Goal: Transaction & Acquisition: Purchase product/service

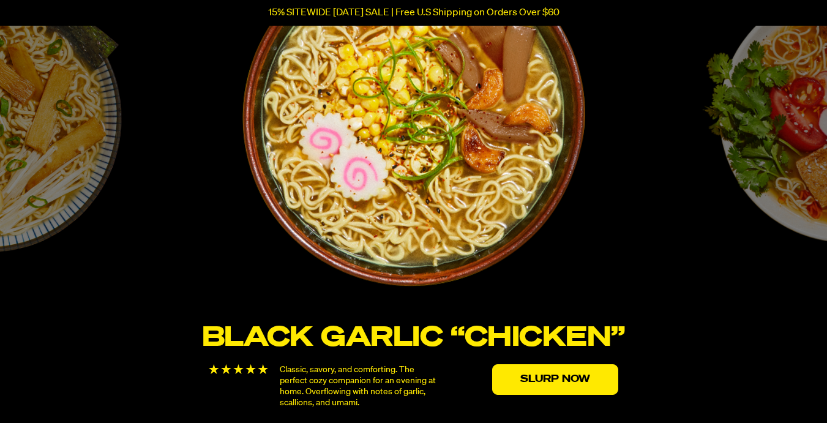
scroll to position [2143, 0]
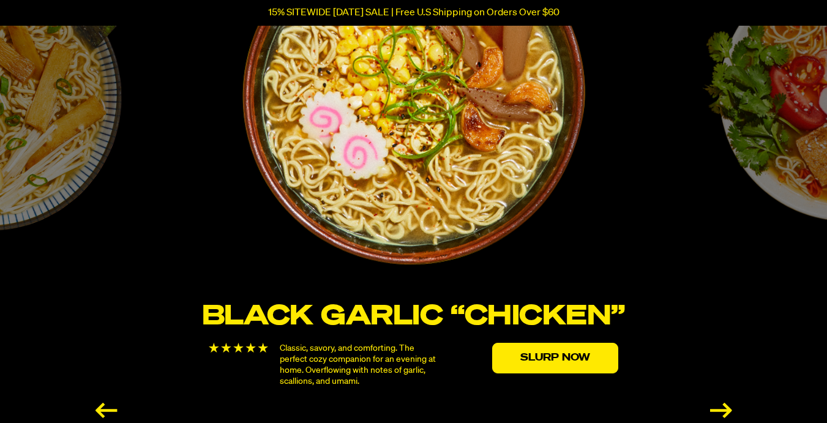
click at [720, 405] on div "Next slide" at bounding box center [721, 410] width 22 height 15
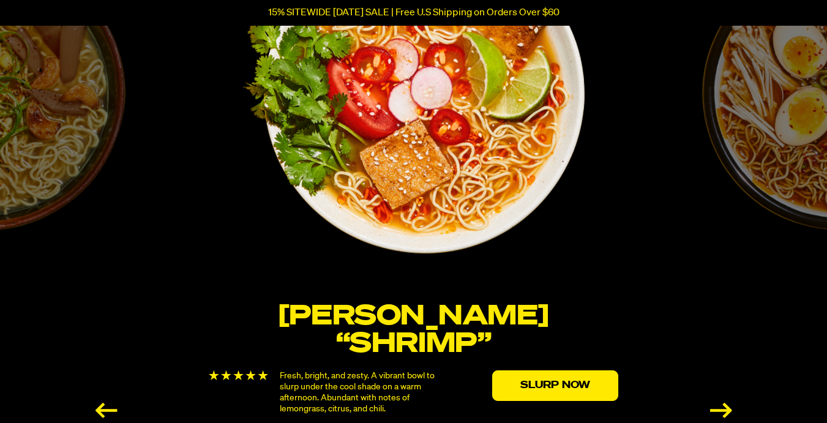
click at [720, 405] on div "Next slide" at bounding box center [721, 410] width 22 height 15
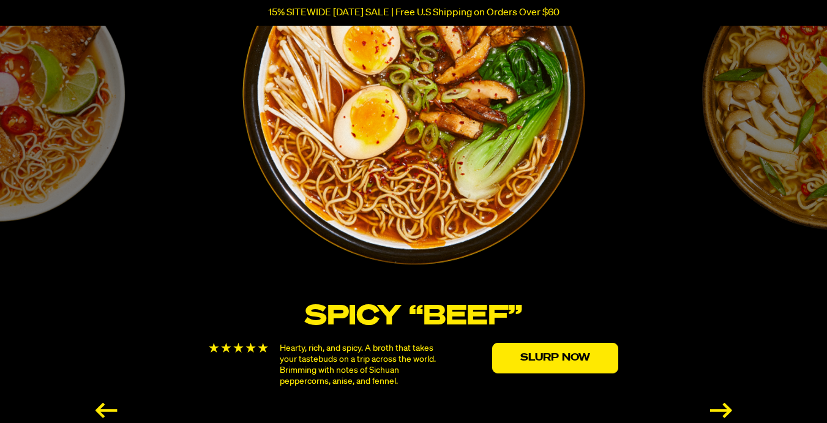
click at [720, 405] on div "Next slide" at bounding box center [721, 410] width 22 height 15
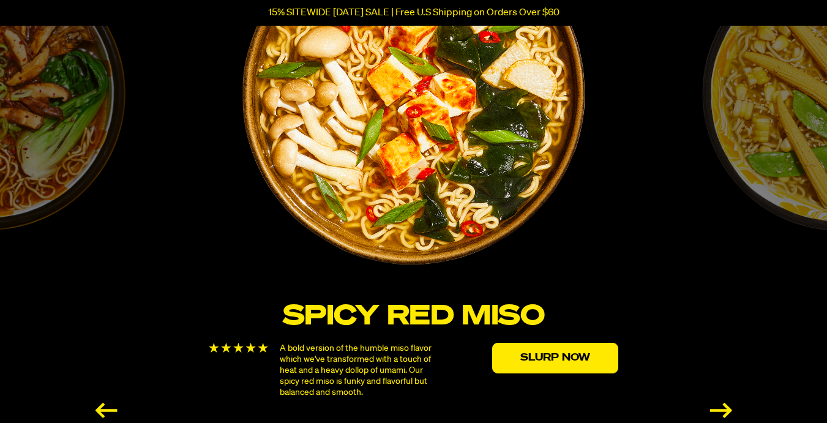
click at [720, 405] on div "Next slide" at bounding box center [721, 410] width 22 height 15
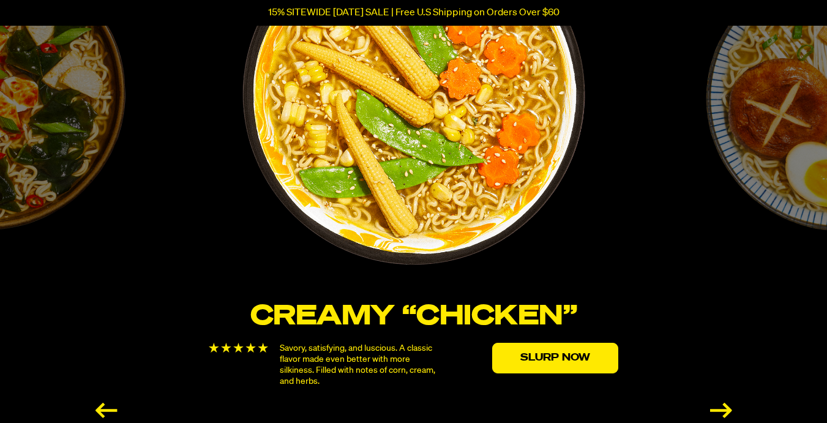
click at [720, 405] on div "Next slide" at bounding box center [721, 410] width 22 height 15
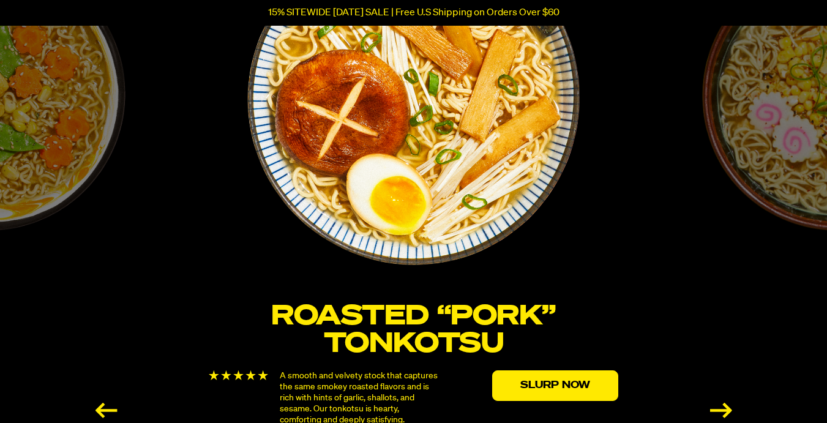
click at [720, 405] on div "Next slide" at bounding box center [721, 410] width 22 height 15
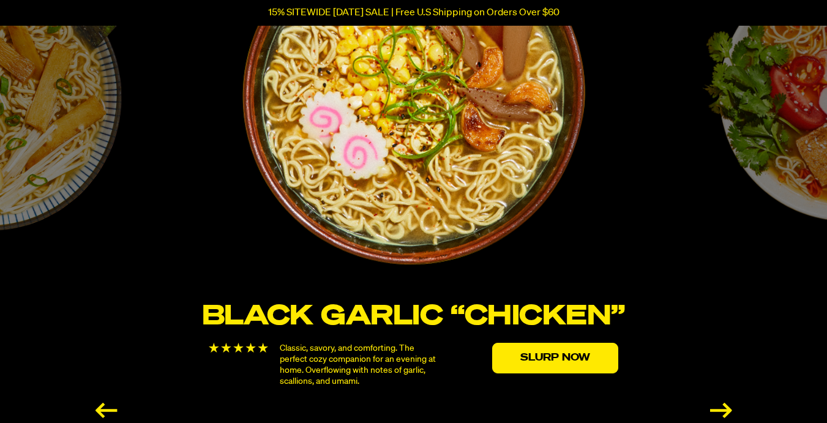
click at [720, 405] on div "Next slide" at bounding box center [721, 410] width 22 height 15
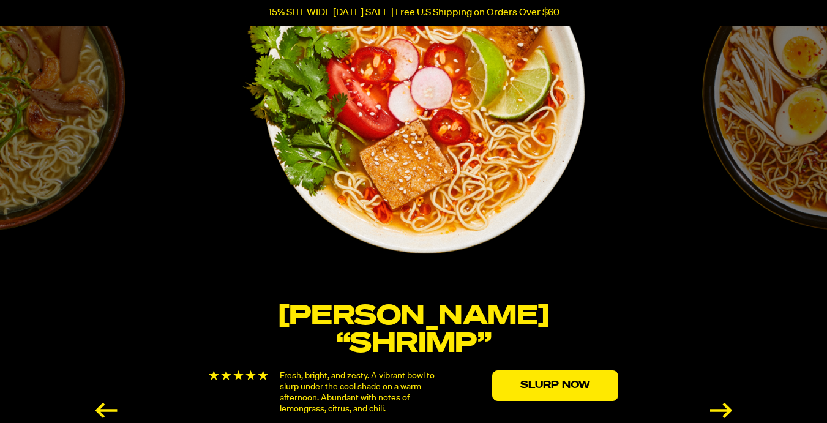
click at [720, 405] on div "Next slide" at bounding box center [721, 410] width 22 height 15
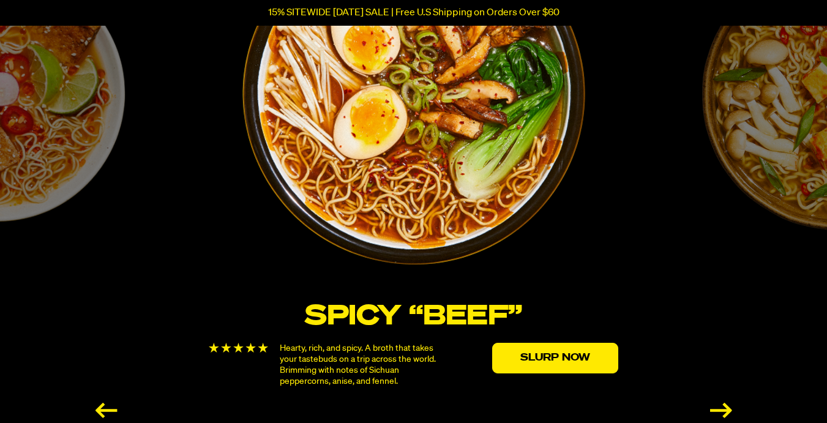
click at [720, 405] on div "Next slide" at bounding box center [721, 410] width 22 height 15
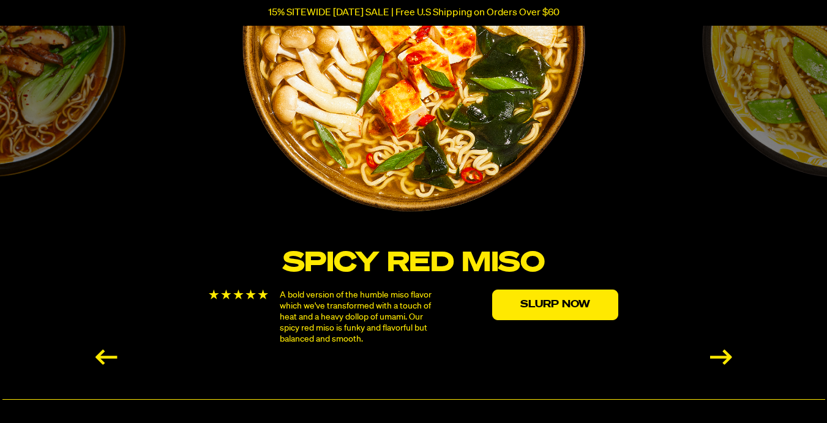
scroll to position [2204, 0]
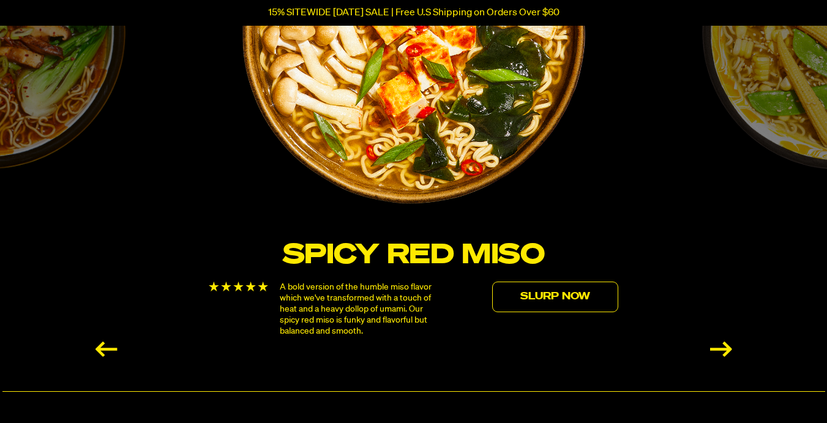
click at [541, 295] on link "Slurp Now" at bounding box center [555, 297] width 126 height 31
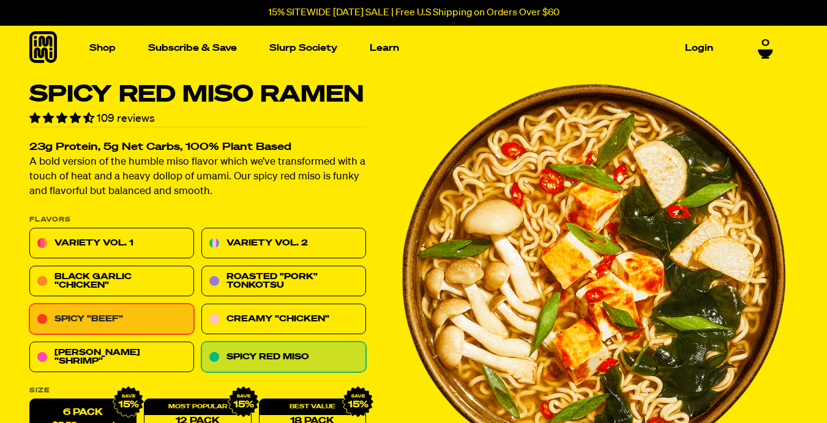
click at [99, 321] on link "Spicy "Beef"" at bounding box center [111, 319] width 165 height 31
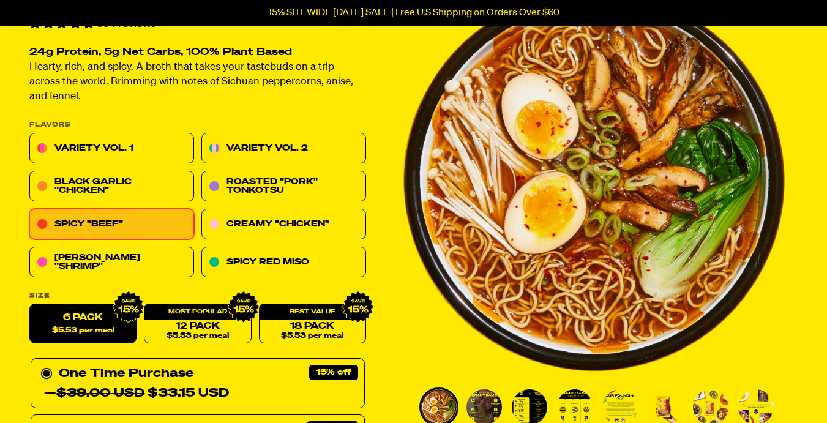
scroll to position [122, 0]
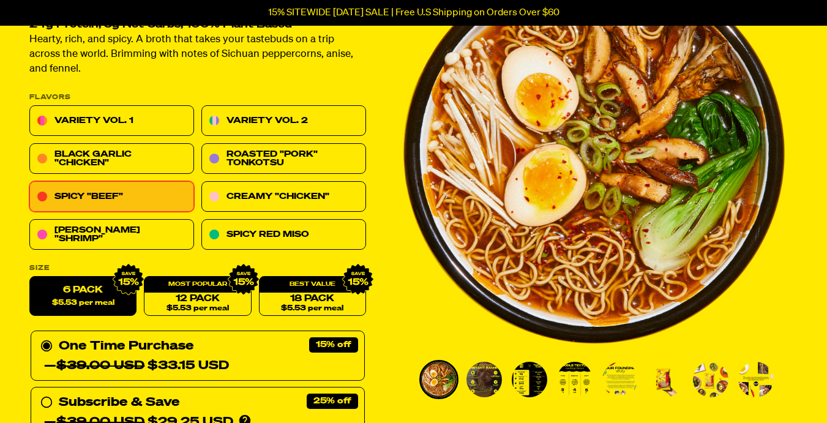
click at [73, 289] on label "6 Pack $5.53 per meal" at bounding box center [82, 297] width 107 height 40
click at [30, 277] on input "6 Pack $5.53 per meal" at bounding box center [29, 277] width 1 height 1
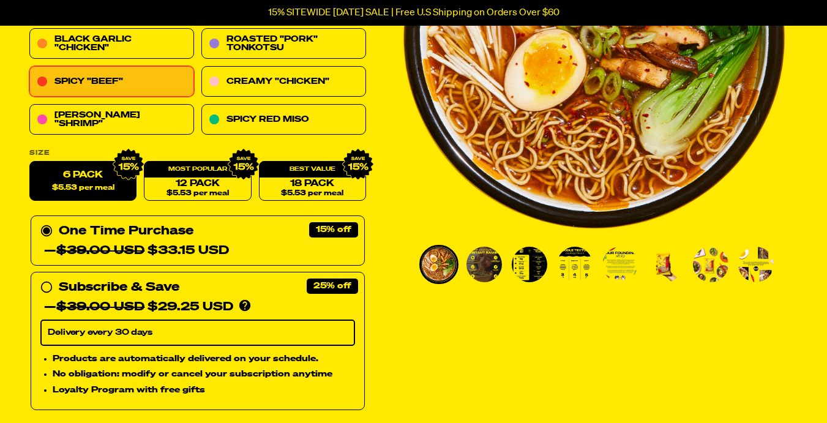
scroll to position [367, 0]
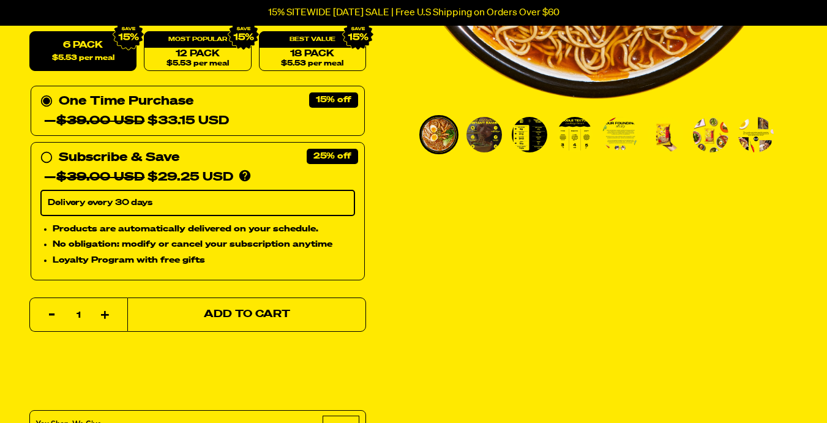
click at [244, 313] on span "Add to Cart" at bounding box center [247, 315] width 86 height 10
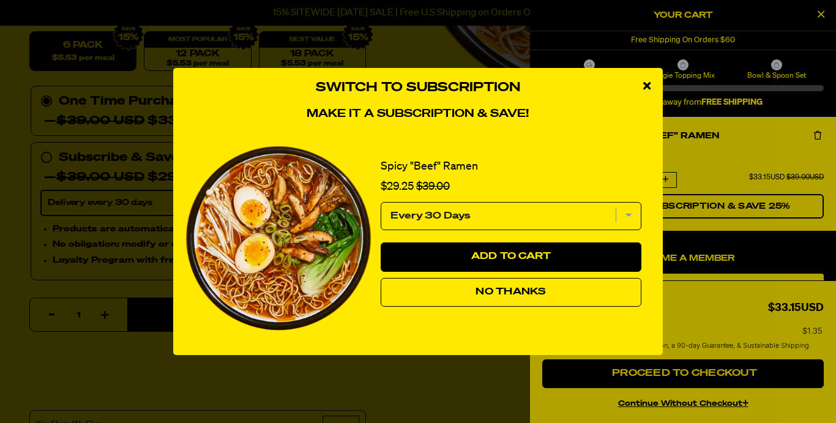
click at [489, 288] on span "No Thanks" at bounding box center [511, 292] width 70 height 10
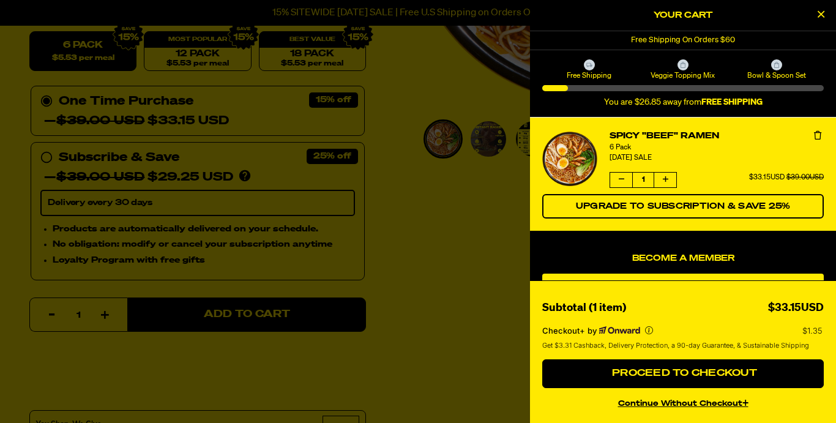
click at [824, 13] on icon "Close Cart" at bounding box center [821, 14] width 7 height 11
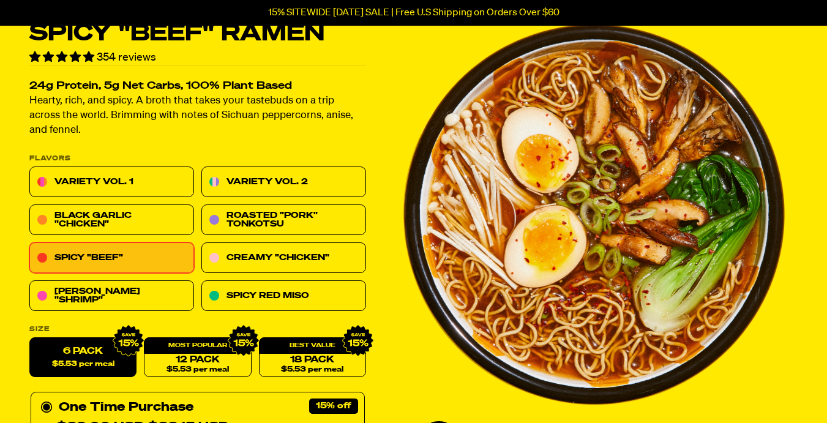
scroll to position [0, 0]
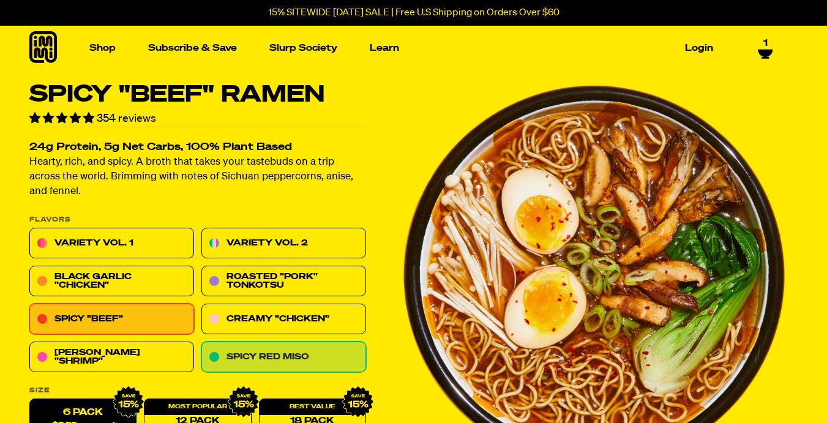
click at [269, 356] on link "Spicy Red Miso" at bounding box center [283, 357] width 165 height 31
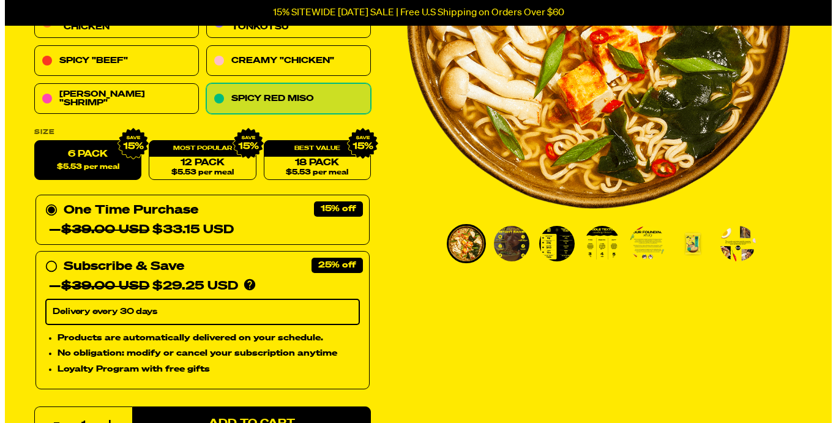
scroll to position [386, 0]
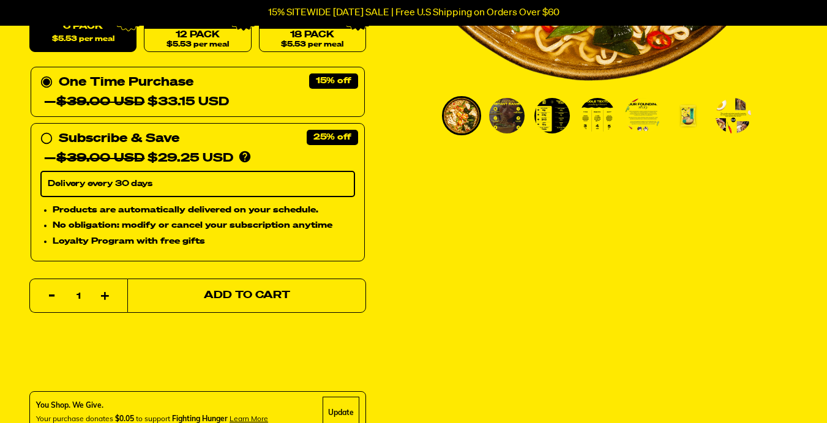
click at [246, 295] on span "Add to Cart" at bounding box center [247, 296] width 86 height 10
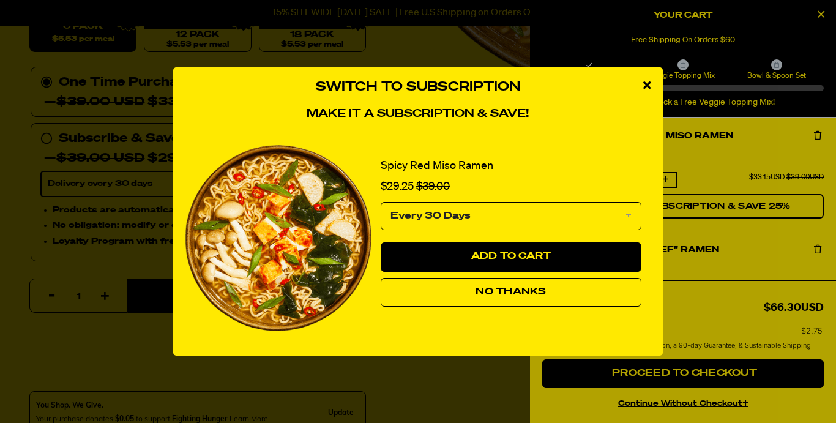
click at [484, 290] on span "No Thanks" at bounding box center [511, 292] width 70 height 10
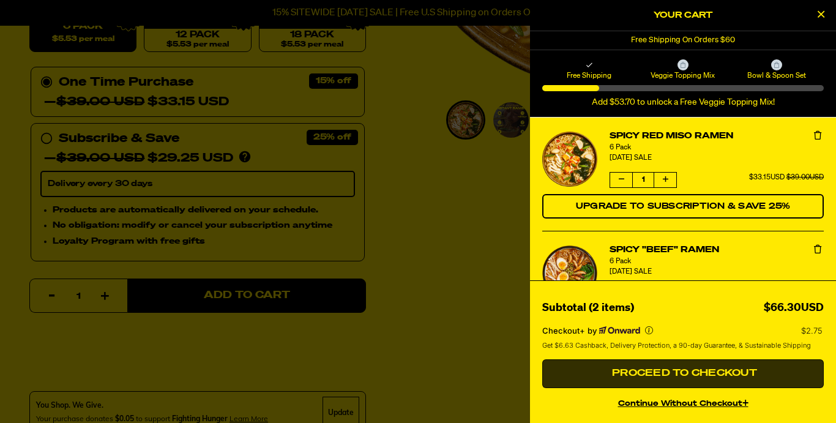
click at [712, 370] on span "Proceed to Checkout" at bounding box center [683, 374] width 148 height 10
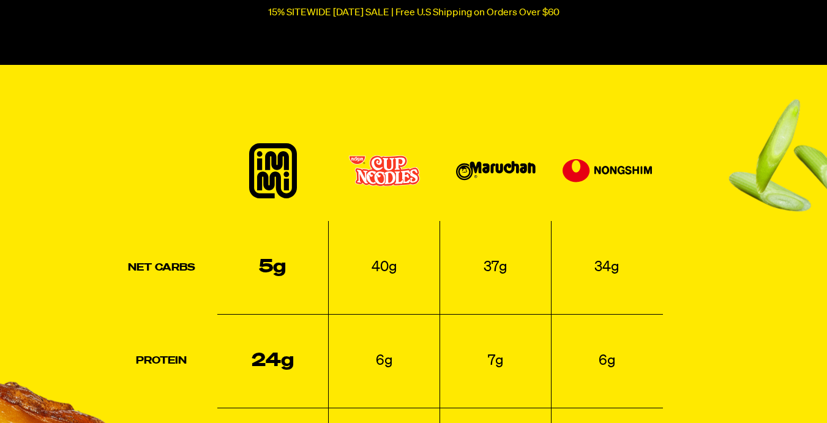
scroll to position [2938, 0]
